Goal: Check status: Check status

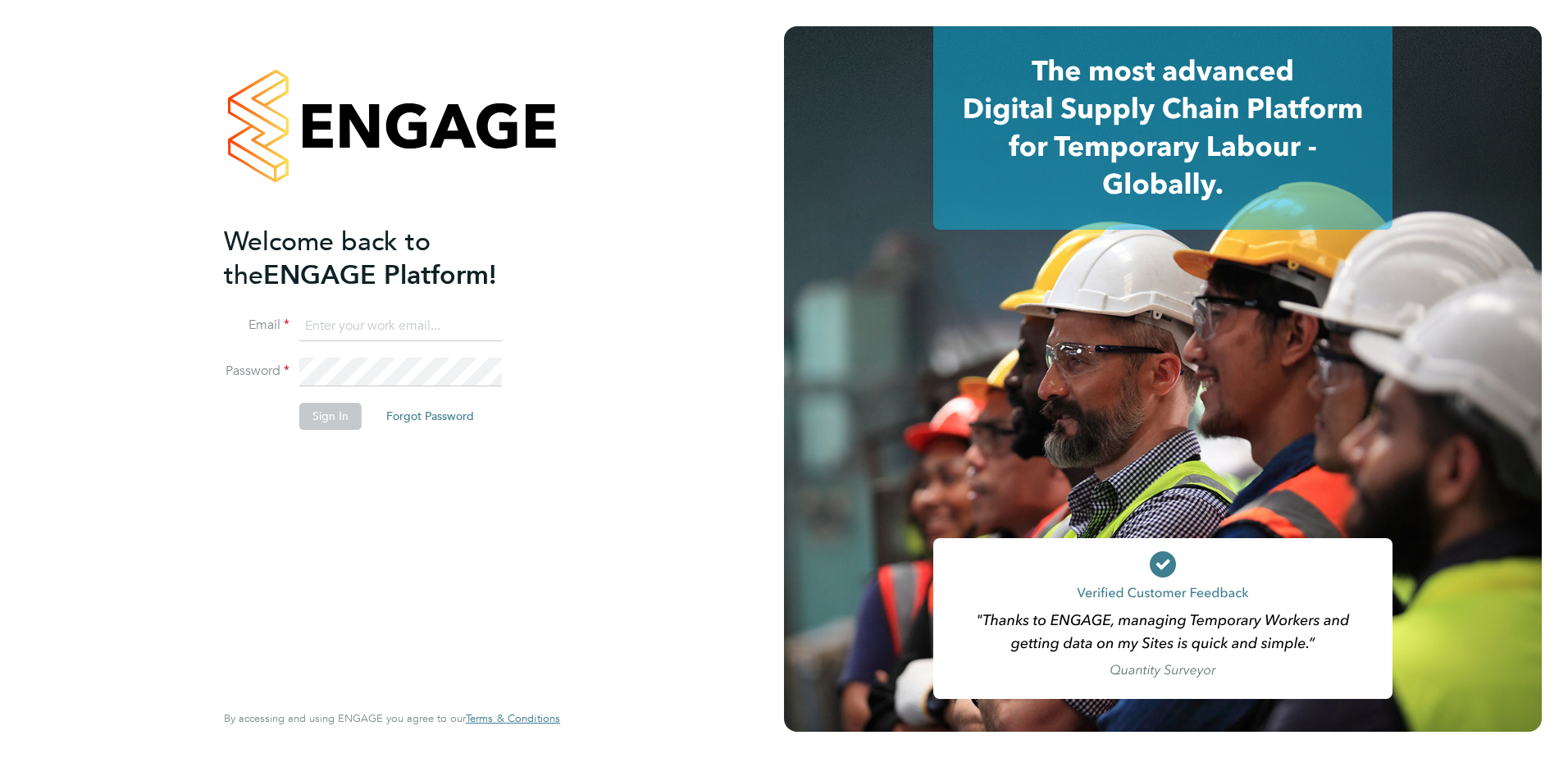
type input "[EMAIL_ADDRESS][DOMAIN_NAME]"
click at [324, 412] on button "Sign In" at bounding box center [330, 416] width 63 height 26
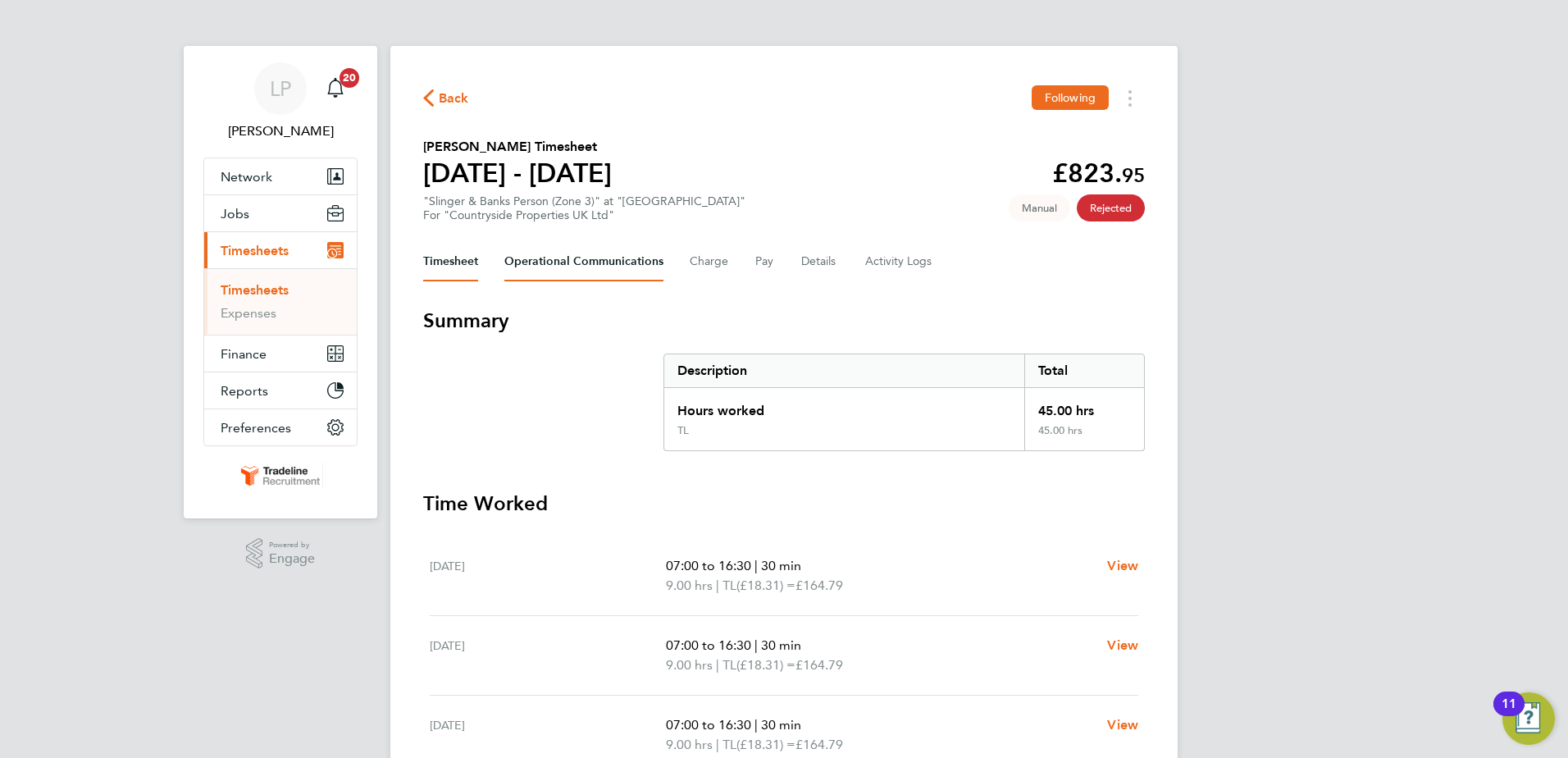
click at [602, 266] on Communications-tab "Operational Communications" at bounding box center [583, 262] width 159 height 40
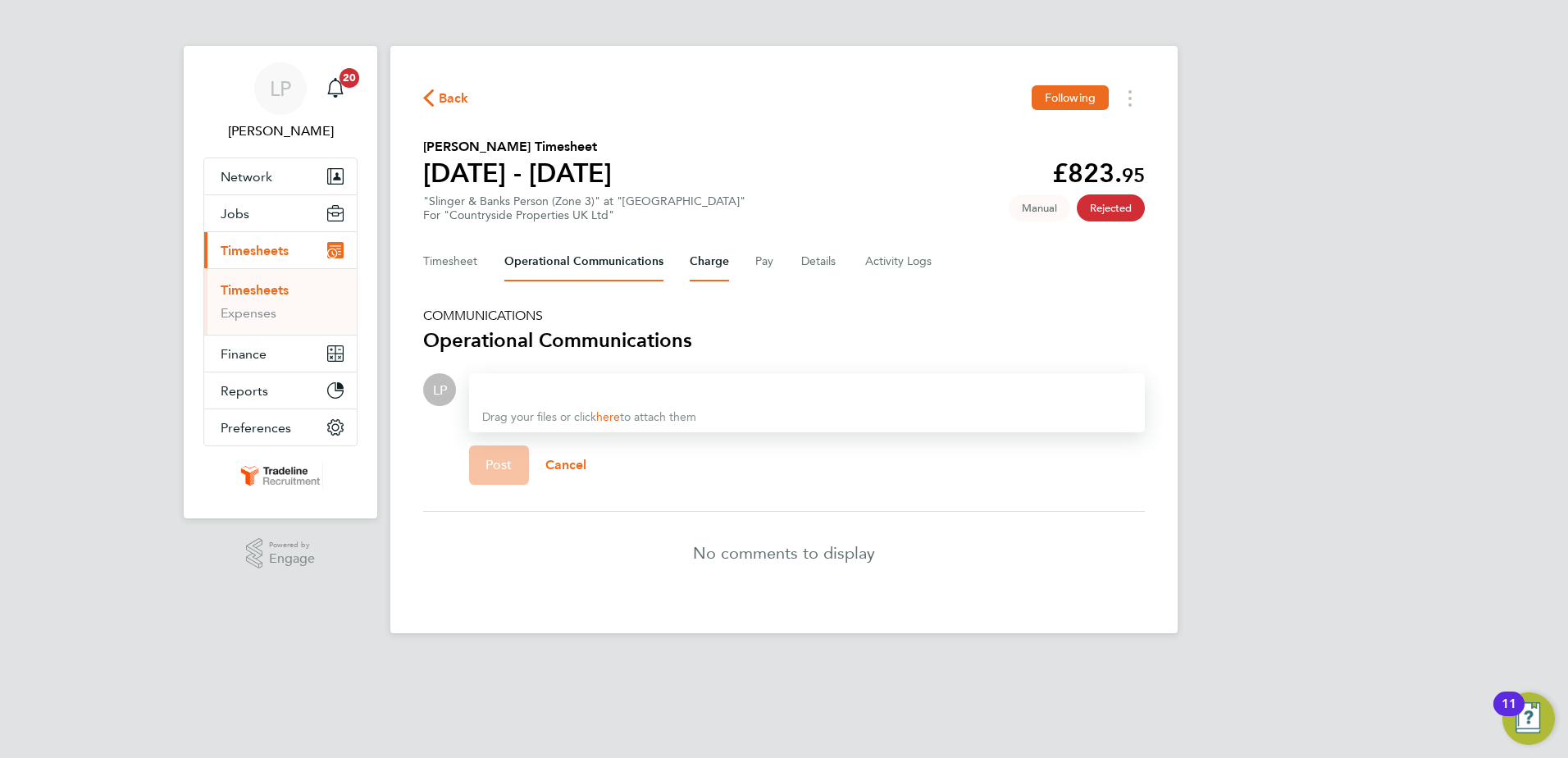
click at [706, 264] on button "Charge" at bounding box center [709, 262] width 40 height 40
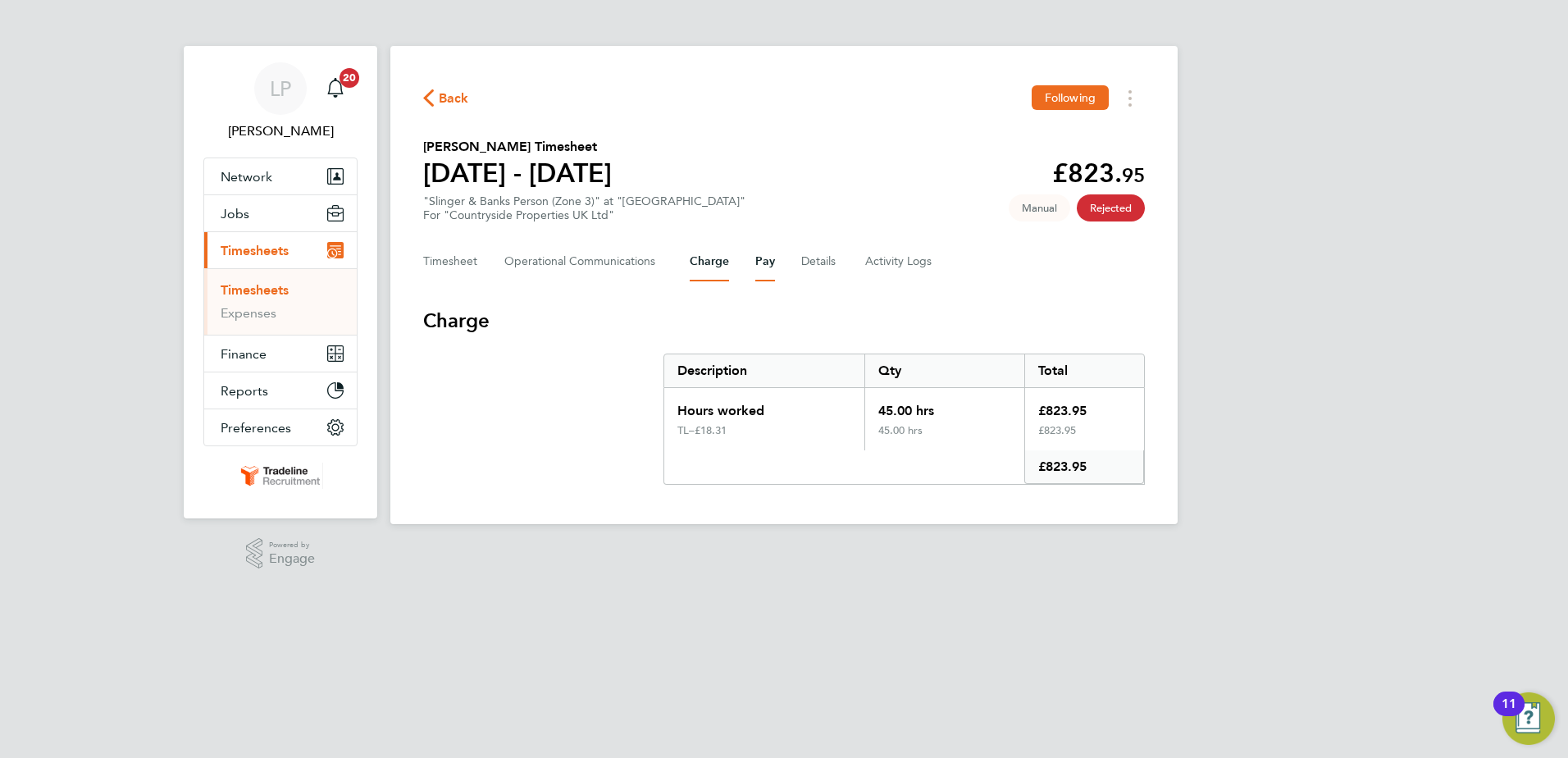
click at [759, 267] on button "Pay" at bounding box center [765, 262] width 20 height 40
click at [809, 266] on button "Details" at bounding box center [820, 262] width 38 height 40
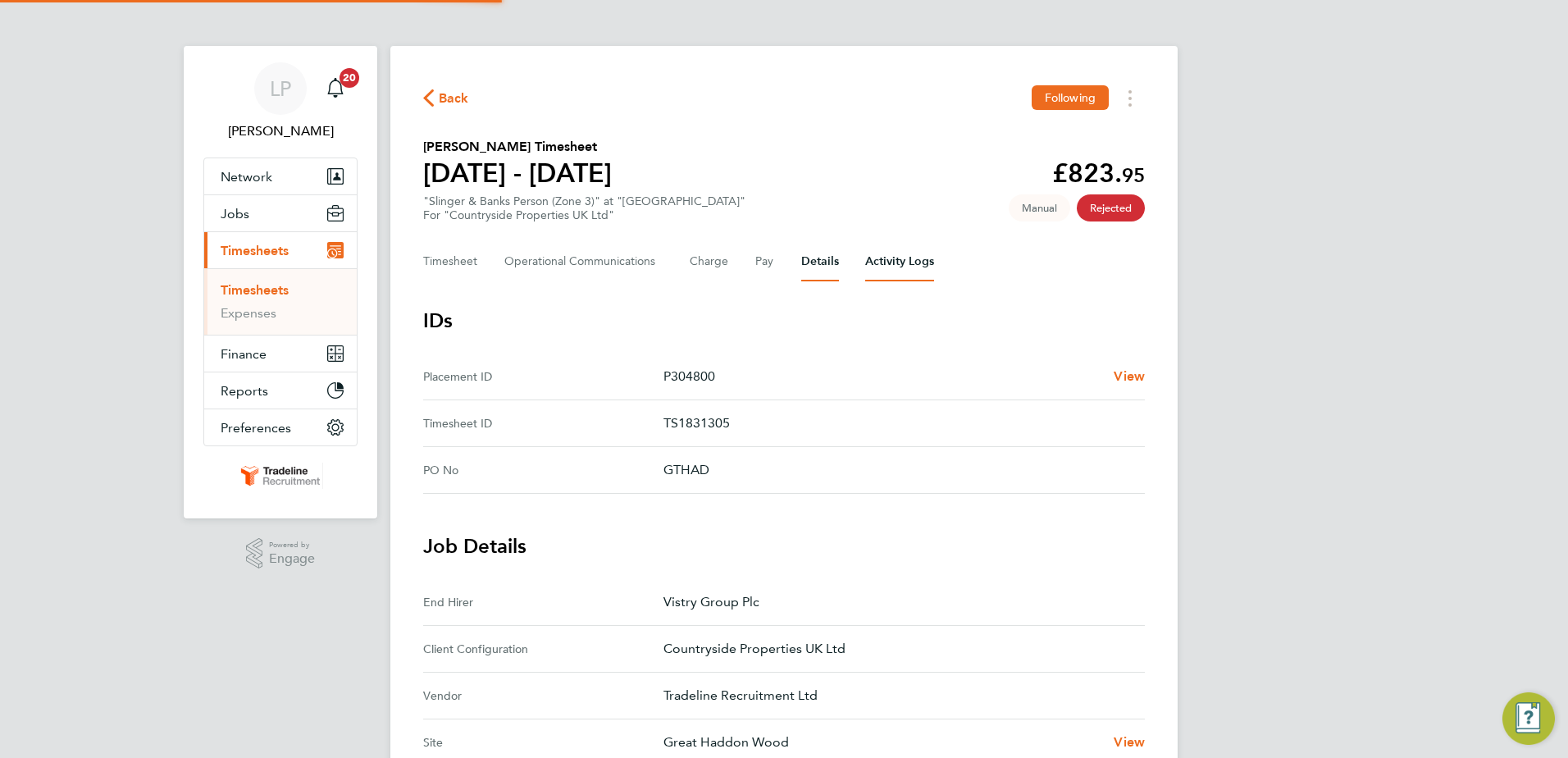
click at [897, 275] on Logs-tab "Activity Logs" at bounding box center [900, 262] width 69 height 40
